Goal: Transaction & Acquisition: Download file/media

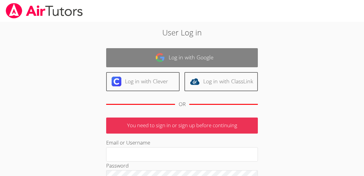
click at [153, 62] on link "Log in with Google" at bounding box center [182, 57] width 152 height 19
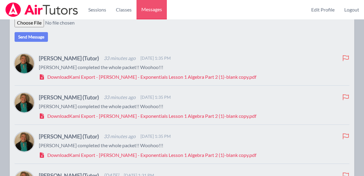
scroll to position [190, 0]
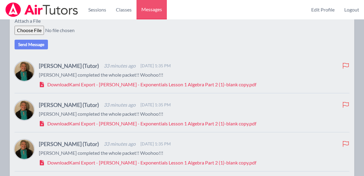
click at [162, 88] on span "Download Kami Export - Blake Hafner - Exponentials Lesson 1 Algebra Part 2 (1)-…" at bounding box center [151, 84] width 209 height 7
